Goal: Task Accomplishment & Management: Use online tool/utility

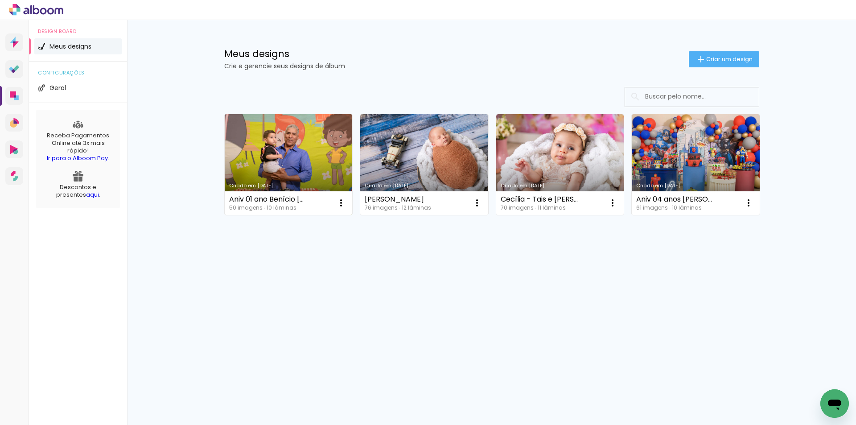
click at [293, 149] on link "Criado em [DATE]" at bounding box center [289, 164] width 128 height 101
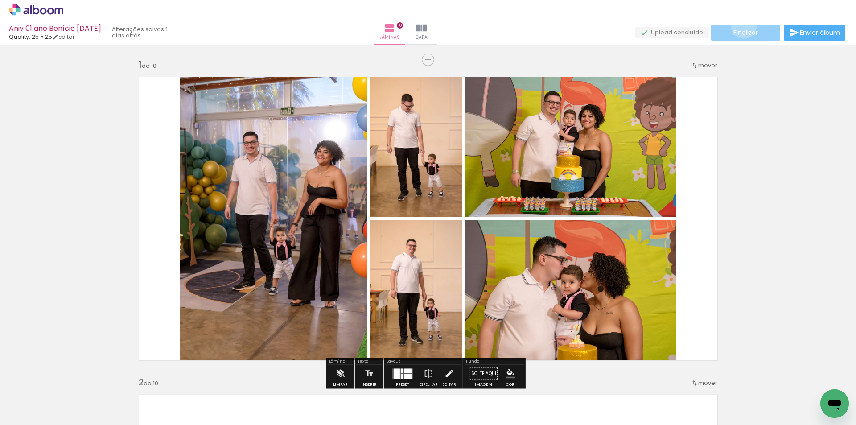
click at [741, 25] on paper-button "Finalizar" at bounding box center [745, 33] width 69 height 16
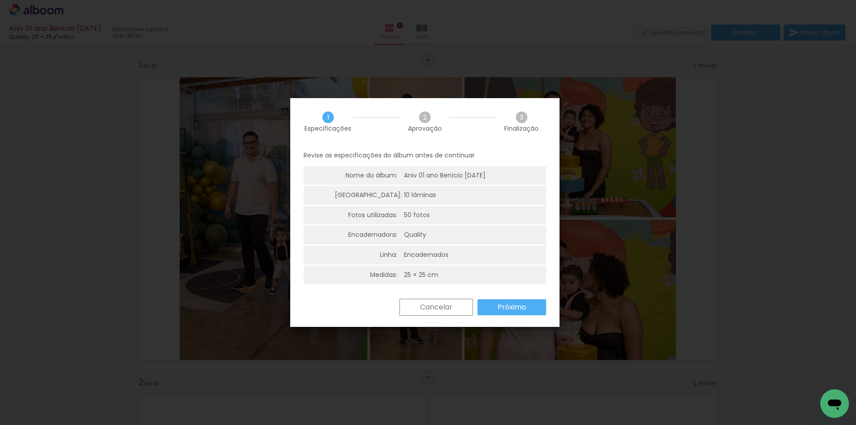
click at [0, 0] on slot "Próximo" at bounding box center [0, 0] width 0 height 0
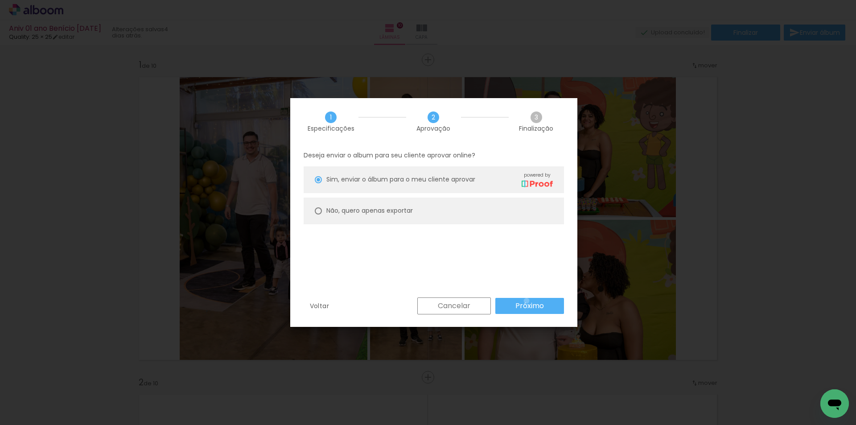
click at [0, 0] on slot "Próximo" at bounding box center [0, 0] width 0 height 0
